Goal: Information Seeking & Learning: Learn about a topic

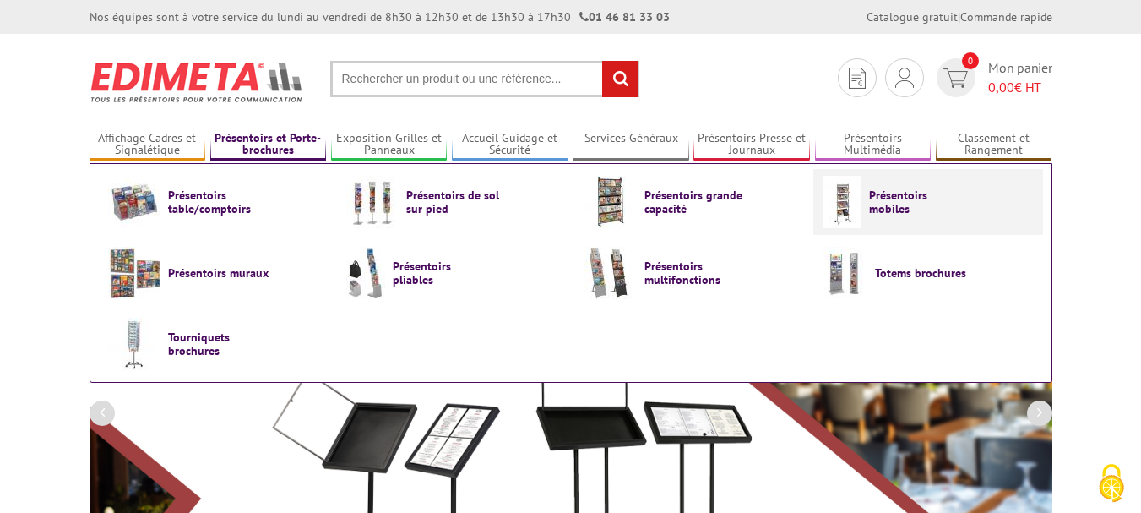
click at [938, 202] on span "Présentoirs mobiles" at bounding box center [919, 201] width 101 height 27
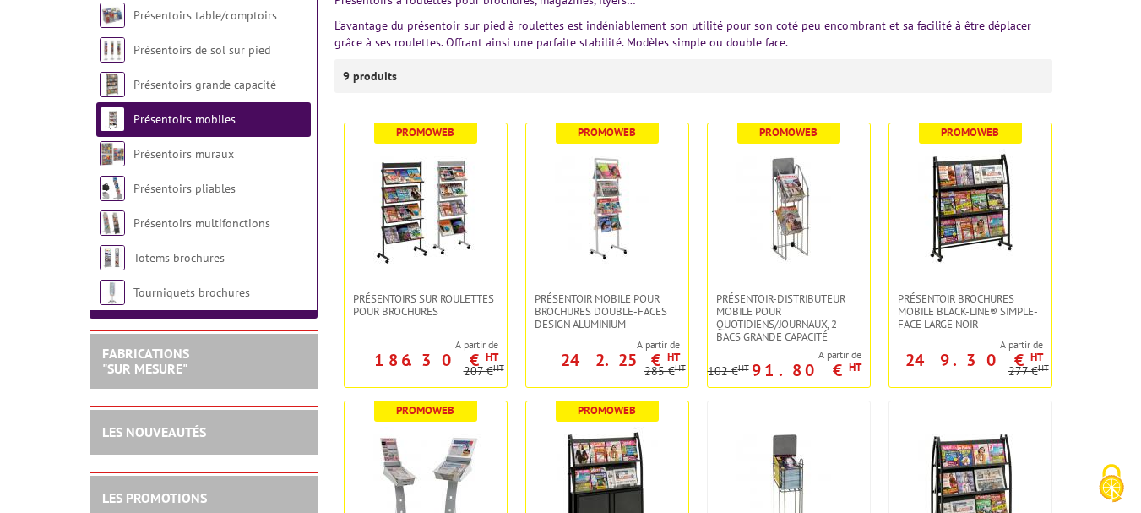
scroll to position [338, 0]
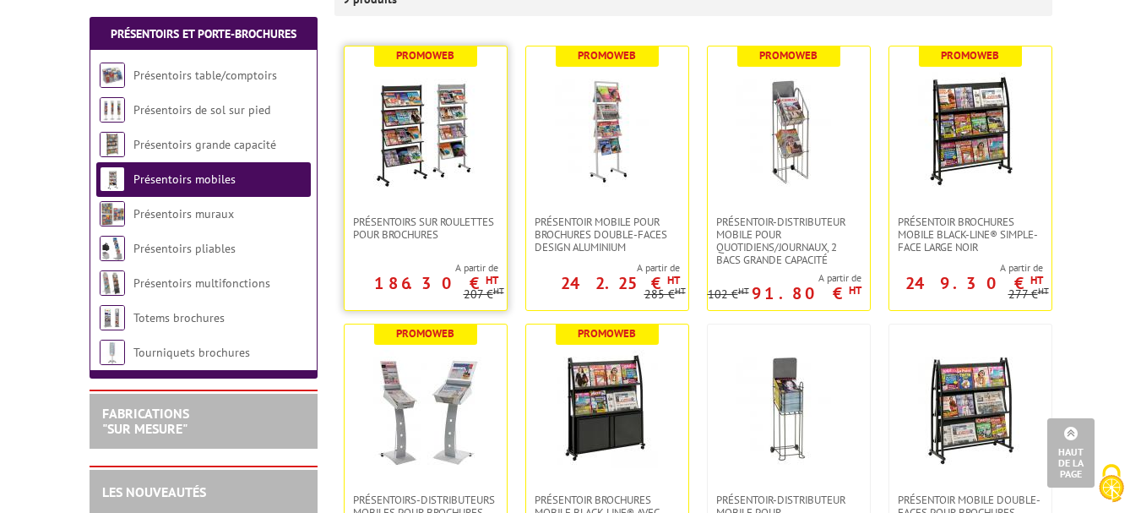
click at [455, 137] on img at bounding box center [425, 131] width 118 height 118
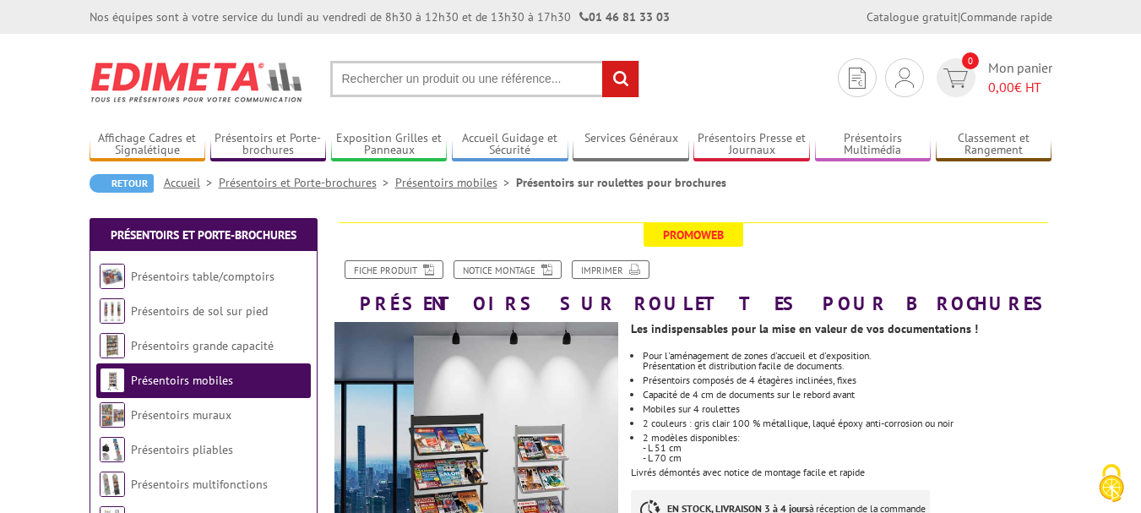
click at [464, 66] on input "text" at bounding box center [484, 79] width 309 height 36
click at [426, 79] on input "text" at bounding box center [484, 79] width 309 height 36
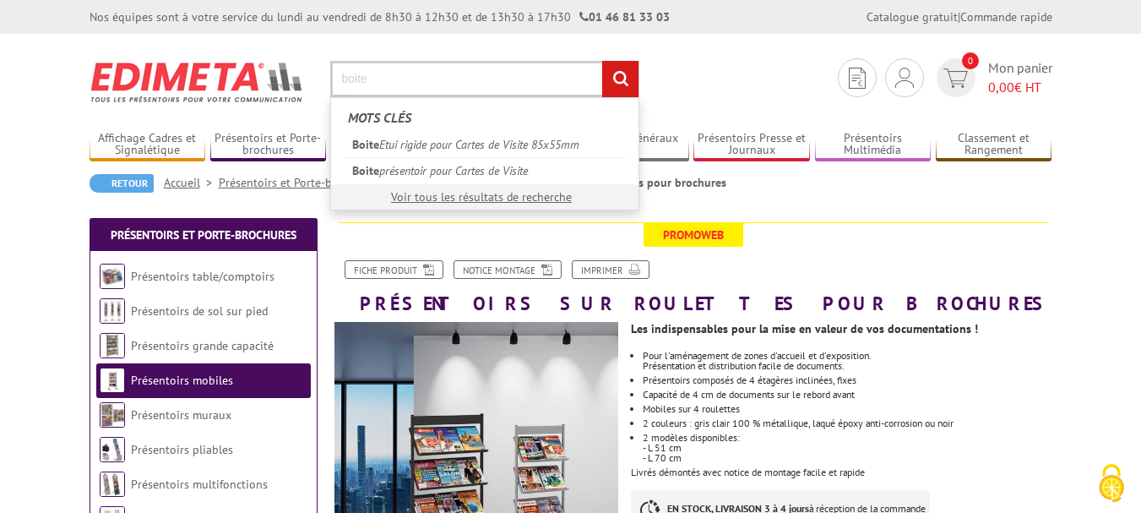
type input "boite"
click at [602, 61] on input "rechercher" at bounding box center [620, 79] width 36 height 36
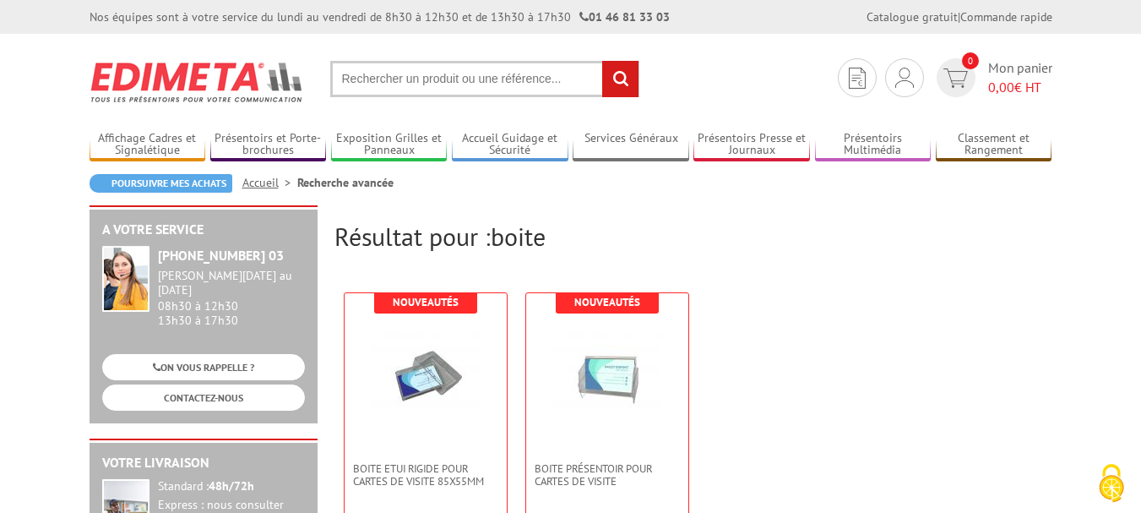
click at [414, 85] on input "text" at bounding box center [484, 79] width 309 height 36
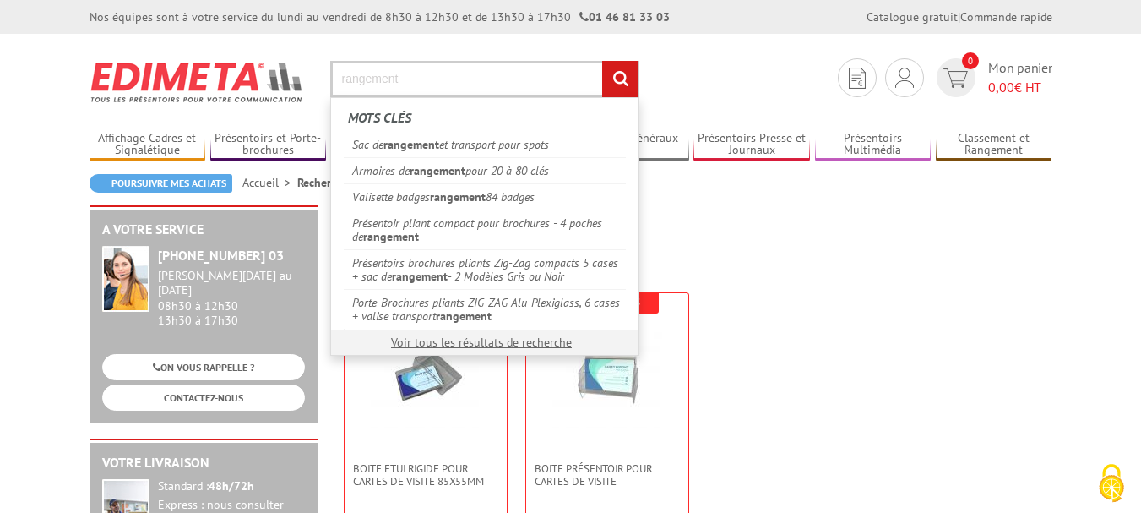
type input "rangement"
click at [602, 61] on input "rechercher" at bounding box center [620, 79] width 36 height 36
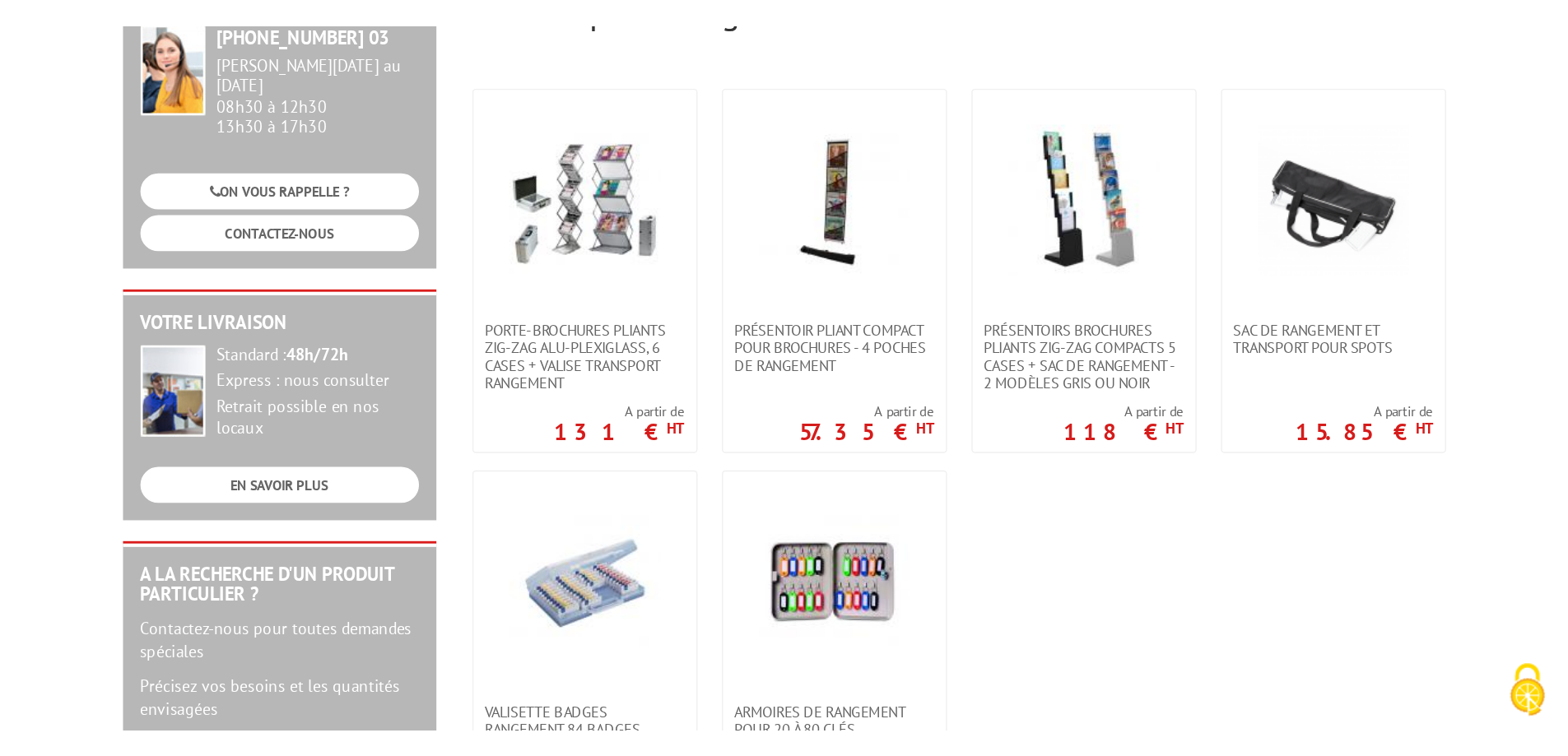
scroll to position [252, 0]
